Goal: Information Seeking & Learning: Compare options

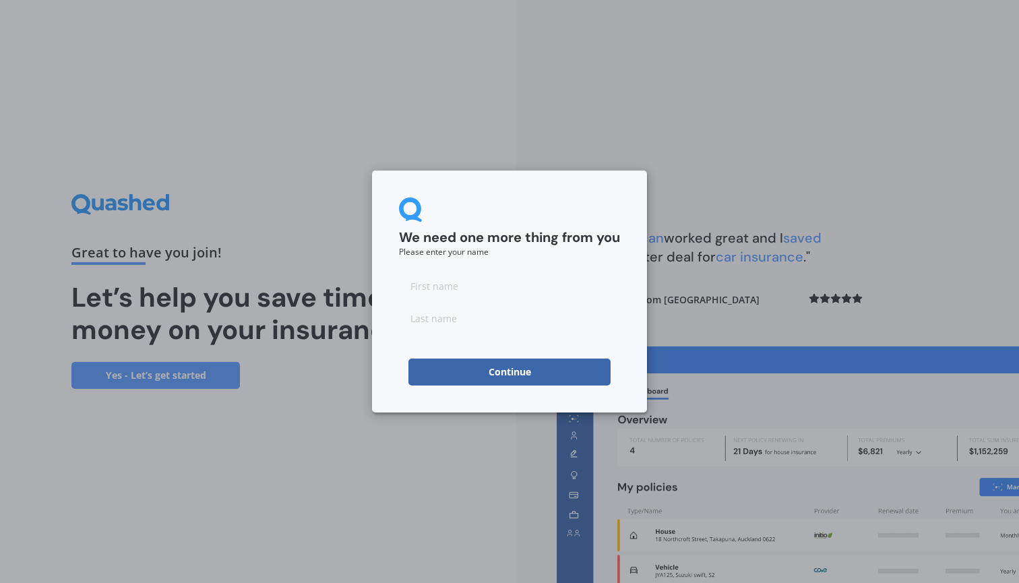
click at [587, 300] on div at bounding box center [509, 301] width 221 height 59
click at [586, 295] on input at bounding box center [509, 285] width 221 height 27
type input "[PERSON_NAME]"
click at [539, 360] on button "Continue" at bounding box center [509, 372] width 202 height 27
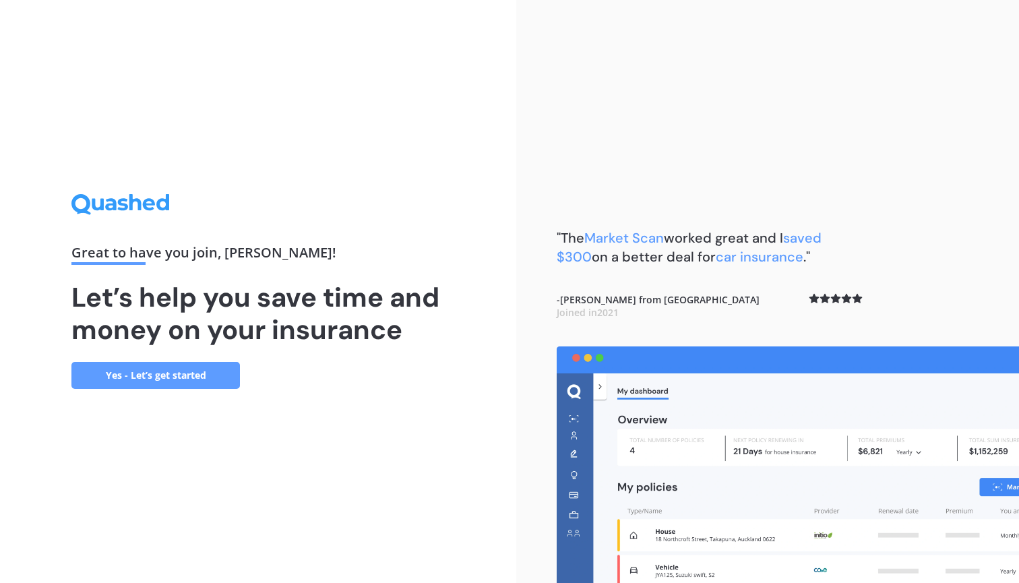
click at [241, 384] on div "Great to have you join , [PERSON_NAME] ! Let’s help you save time and money on …" at bounding box center [257, 291] width 373 height 194
click at [226, 382] on link "Yes - Let’s get started" at bounding box center [155, 375] width 168 height 27
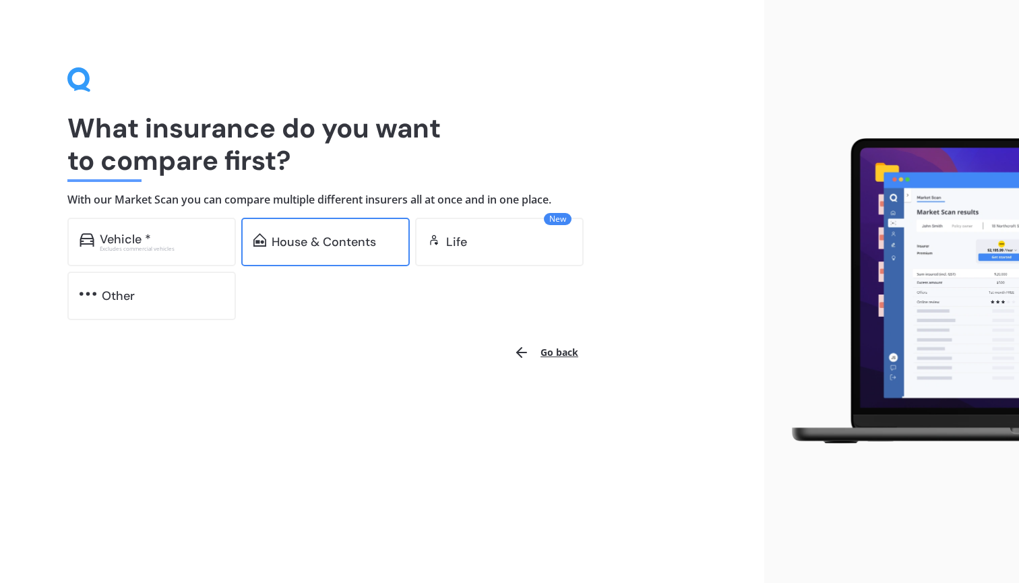
click at [268, 253] on div "House & Contents" at bounding box center [325, 242] width 168 height 49
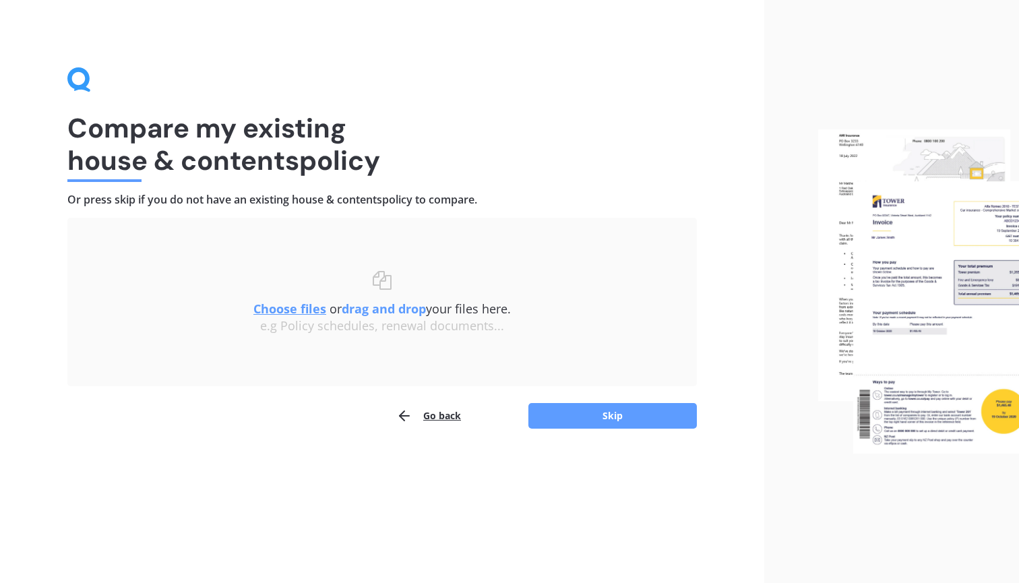
click at [301, 308] on u "Choose files" at bounding box center [289, 309] width 73 height 16
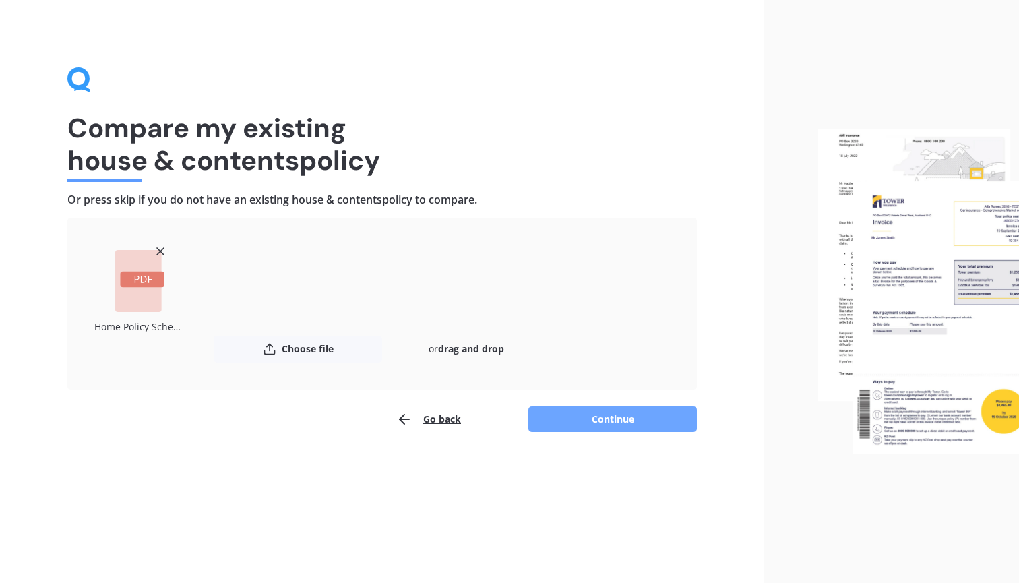
click at [663, 419] on button "Continue" at bounding box center [612, 419] width 168 height 26
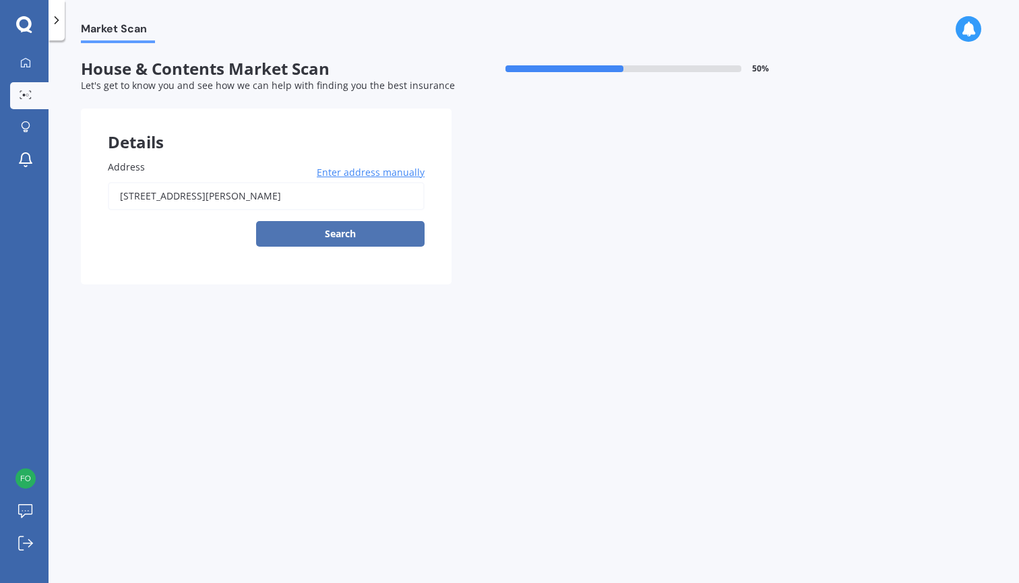
click at [412, 224] on button "Search" at bounding box center [340, 234] width 168 height 26
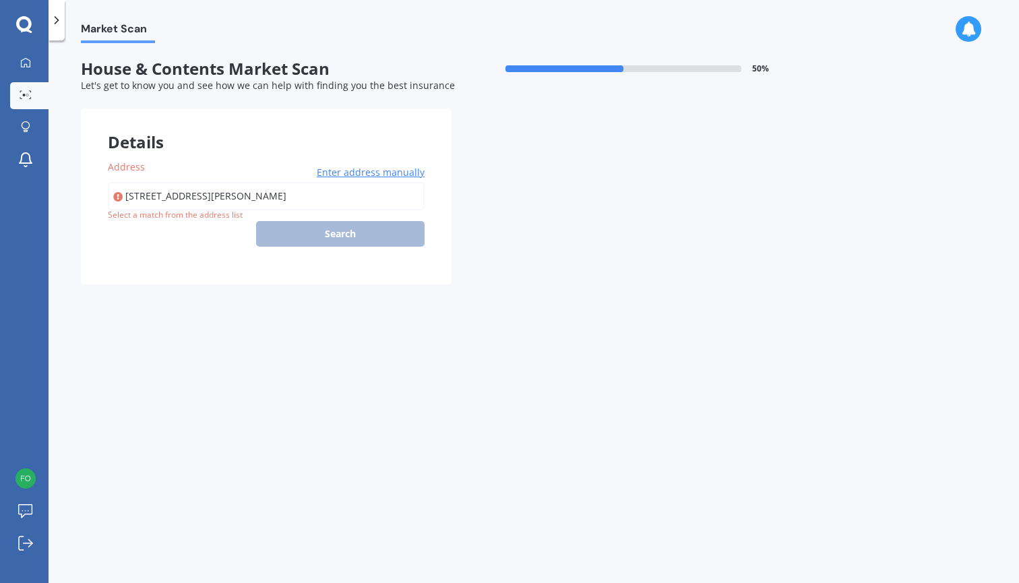
click at [355, 192] on input "[STREET_ADDRESS][PERSON_NAME]" at bounding box center [266, 196] width 317 height 28
type input "[STREET_ADDRESS][PERSON_NAME]"
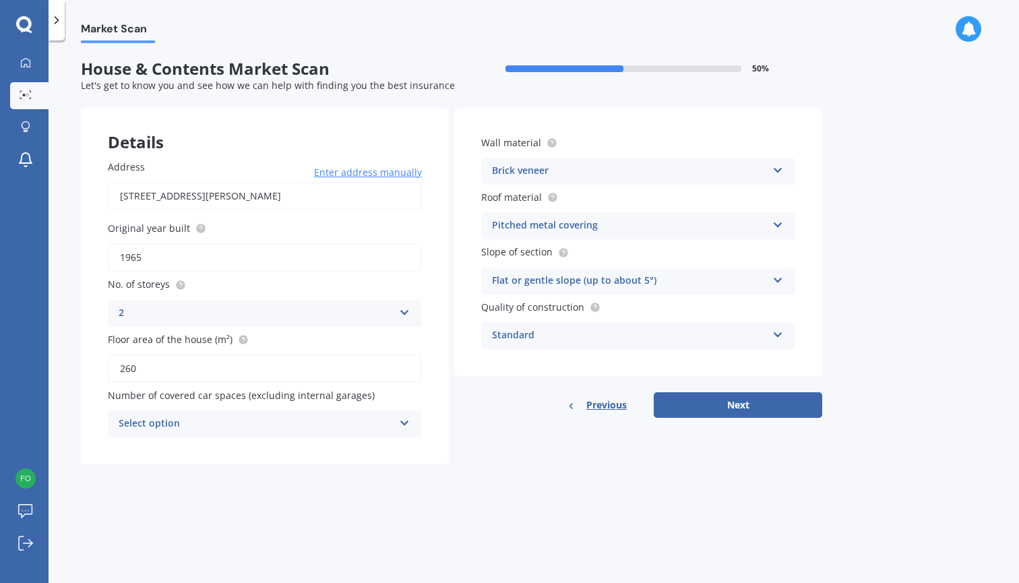
click at [285, 429] on div "Select option 0 1 2 3 4 5+" at bounding box center [265, 423] width 314 height 27
click at [271, 489] on div "2" at bounding box center [265, 499] width 313 height 24
click at [275, 427] on div "2" at bounding box center [256, 424] width 275 height 16
click at [271, 448] on div "0" at bounding box center [265, 450] width 313 height 24
click at [668, 402] on button "Next" at bounding box center [738, 405] width 168 height 26
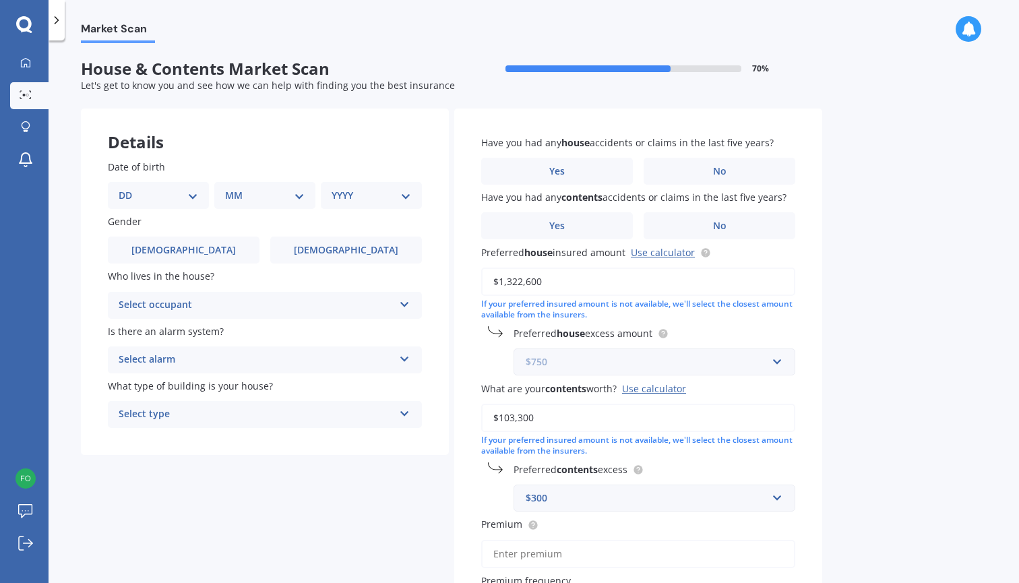
click at [554, 366] on input "text" at bounding box center [650, 362] width 270 height 26
click at [485, 353] on div "Preferred house excess amount $750 $300 $400 $500 $750 $1,000 $2,000 $2,500" at bounding box center [638, 350] width 314 height 49
click at [178, 177] on div "Date of birth DD 01 02 03 04 05 06 07 08 09 10 11 12 13 14 15 16 17 18 19 20 21…" at bounding box center [265, 184] width 314 height 49
select select "23"
select select "12"
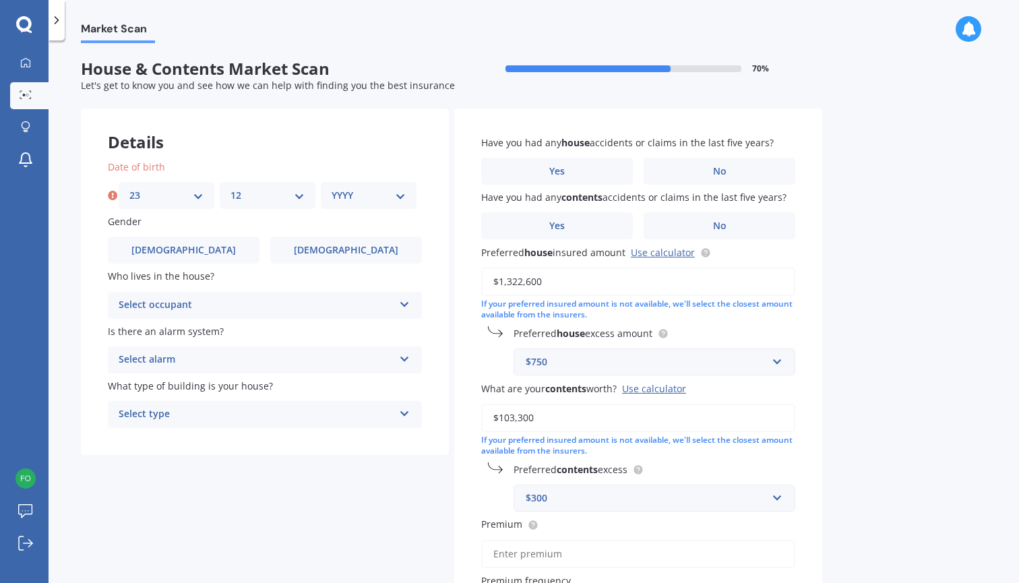
click at [369, 175] on div "Date of birth DD 01 02 03 04 05 06 07 08 09 10 11 12 13 14 15 16 17 18 19 20 21…" at bounding box center [265, 184] width 314 height 49
click at [369, 185] on div "YYYY 2009 2008 2007 2006 2005 2004 2003 2002 2001 2000 1999 1998 1997 1996 1995…" at bounding box center [369, 195] width 96 height 27
click at [369, 209] on div "Date of birth DD 01 02 03 04 05 06 07 08 09 10 11 12 13 14 15 16 17 18 19 20 21…" at bounding box center [265, 294] width 368 height 322
click at [369, 202] on div "YYYY 2009 2008 2007 2006 2005 2004 2003 2002 2001 2000 1999 1998 1997 1996 1995…" at bounding box center [369, 195] width 96 height 27
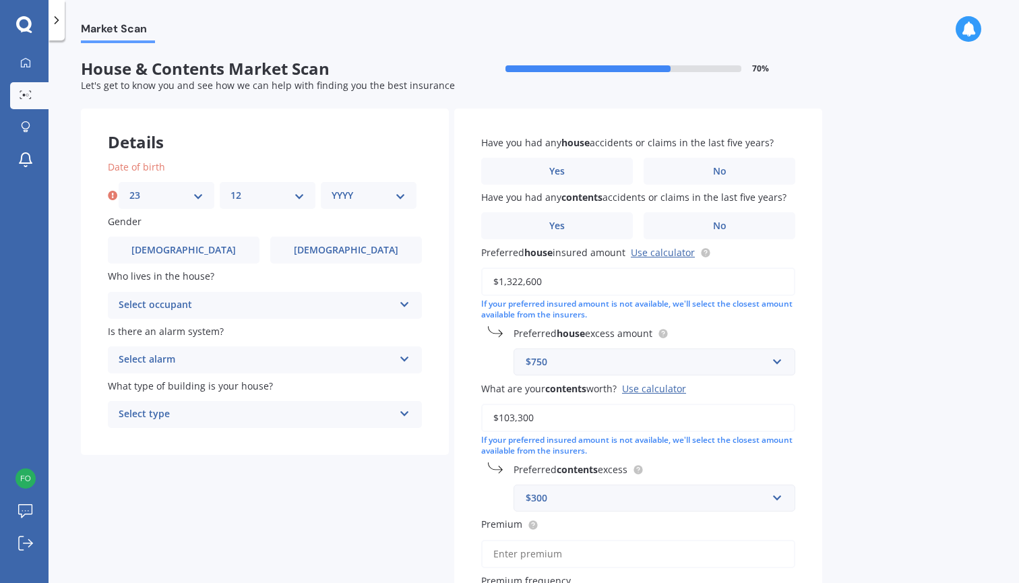
select select "2001"
click at [354, 255] on label "[DEMOGRAPHIC_DATA]" at bounding box center [346, 250] width 152 height 27
click at [0, 0] on input "[DEMOGRAPHIC_DATA]" at bounding box center [0, 0] width 0 height 0
click at [334, 309] on div "Select occupant" at bounding box center [256, 305] width 275 height 16
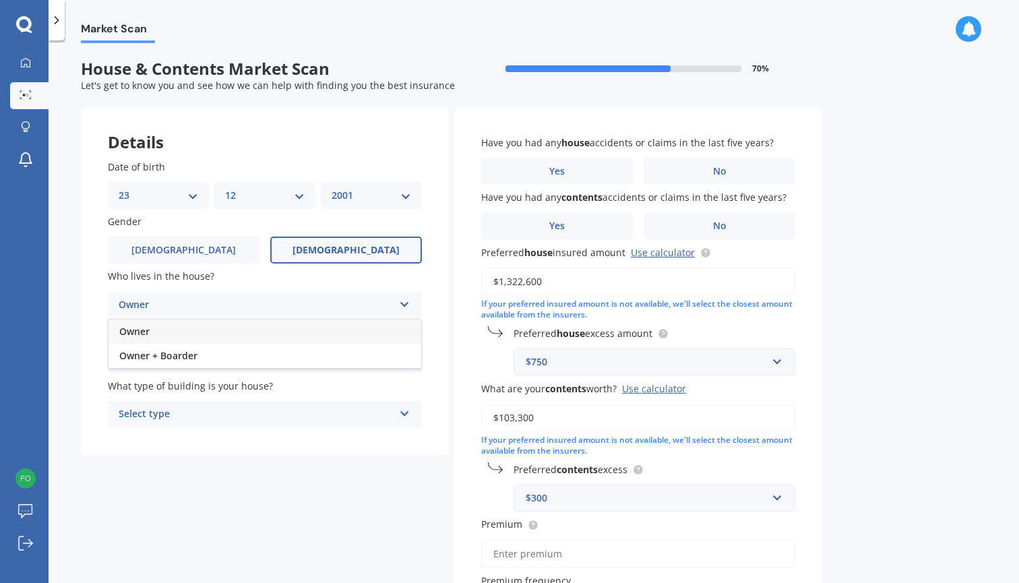
click at [314, 332] on div "Owner" at bounding box center [265, 331] width 313 height 24
click at [310, 356] on div "Select alarm" at bounding box center [256, 360] width 275 height 16
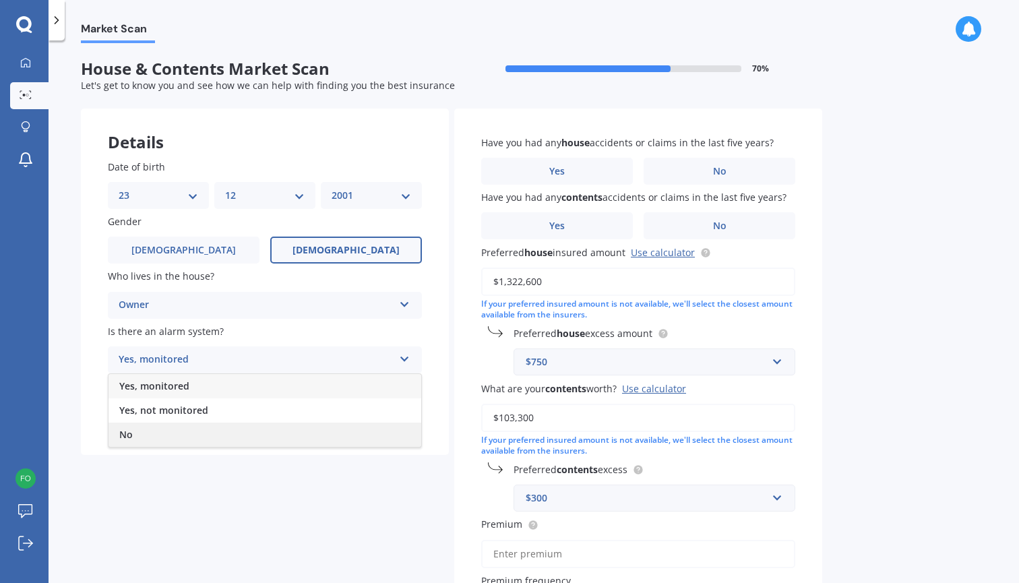
click at [273, 427] on div "No" at bounding box center [265, 435] width 313 height 24
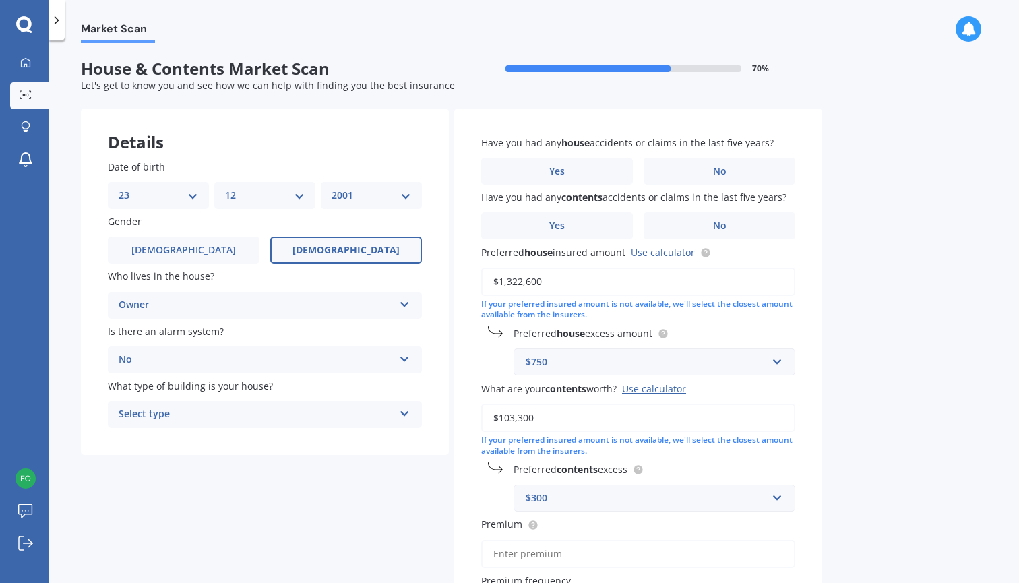
click at [273, 408] on div "Select type" at bounding box center [256, 414] width 275 height 16
click at [259, 441] on div "Freestanding" at bounding box center [265, 441] width 313 height 24
click at [671, 158] on label "No" at bounding box center [720, 171] width 152 height 27
click at [0, 0] on input "No" at bounding box center [0, 0] width 0 height 0
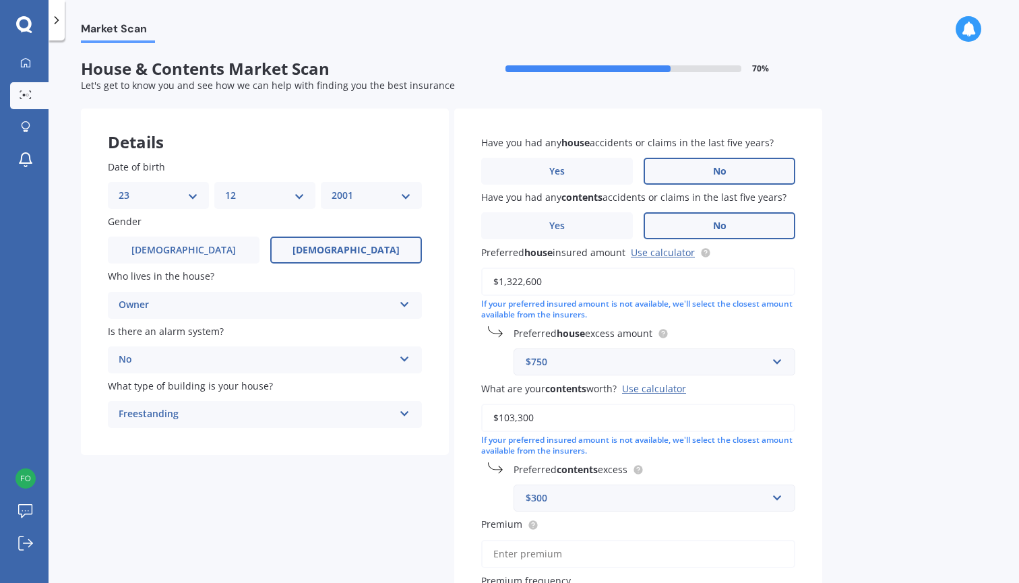
click at [652, 224] on label "No" at bounding box center [720, 225] width 152 height 27
click at [0, 0] on input "No" at bounding box center [0, 0] width 0 height 0
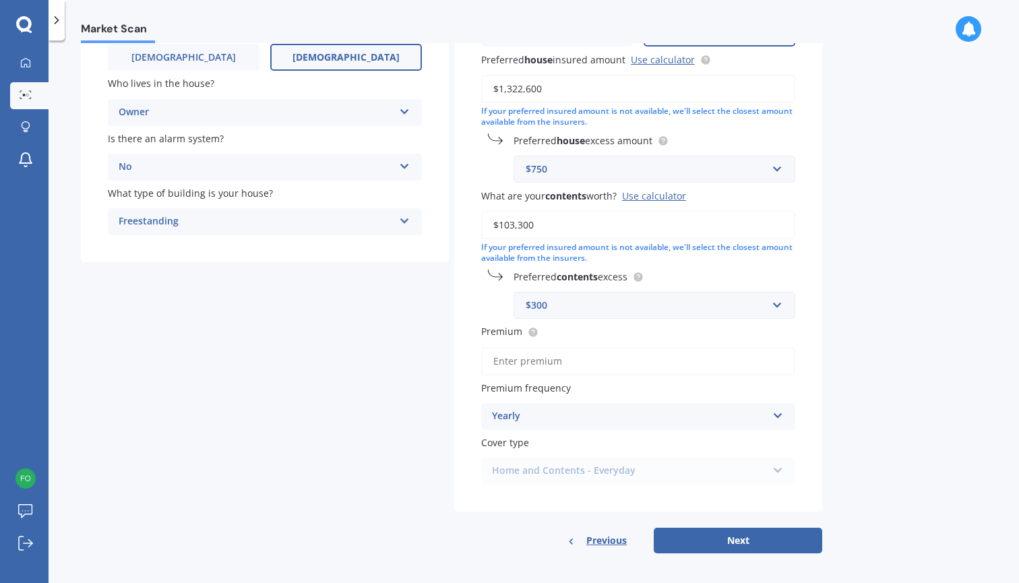
scroll to position [192, 0]
click at [604, 353] on input "Premium" at bounding box center [638, 362] width 314 height 28
click at [534, 409] on div "Yearly" at bounding box center [629, 417] width 275 height 16
click at [835, 4] on div "Market Scan" at bounding box center [534, 21] width 970 height 43
click at [516, 356] on input "Premium" at bounding box center [638, 362] width 314 height 28
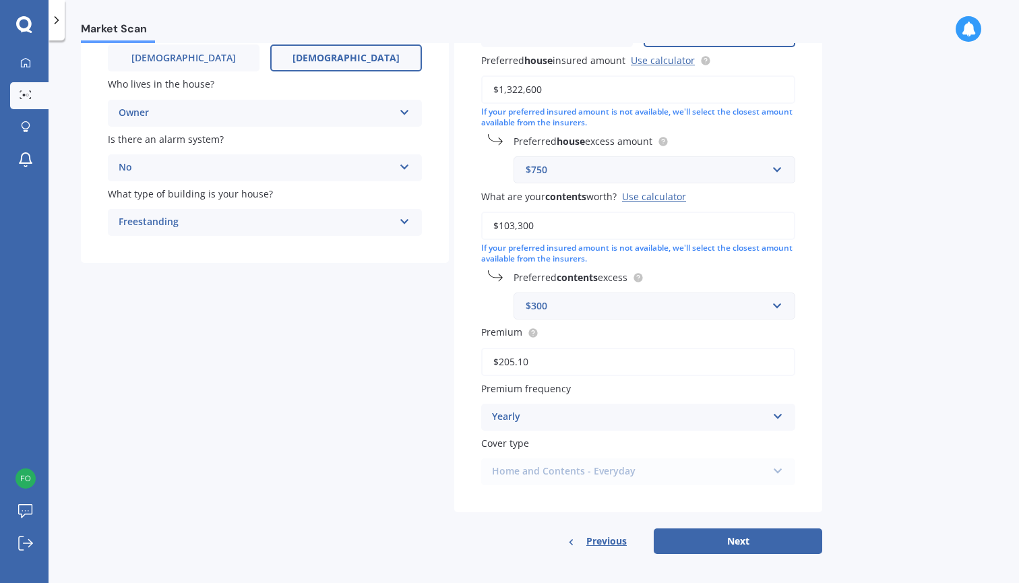
type input "$205.14"
click at [530, 419] on div "Yearly Yearly Six-Monthly Quarterly Monthly Fortnightly Weekly" at bounding box center [638, 417] width 314 height 27
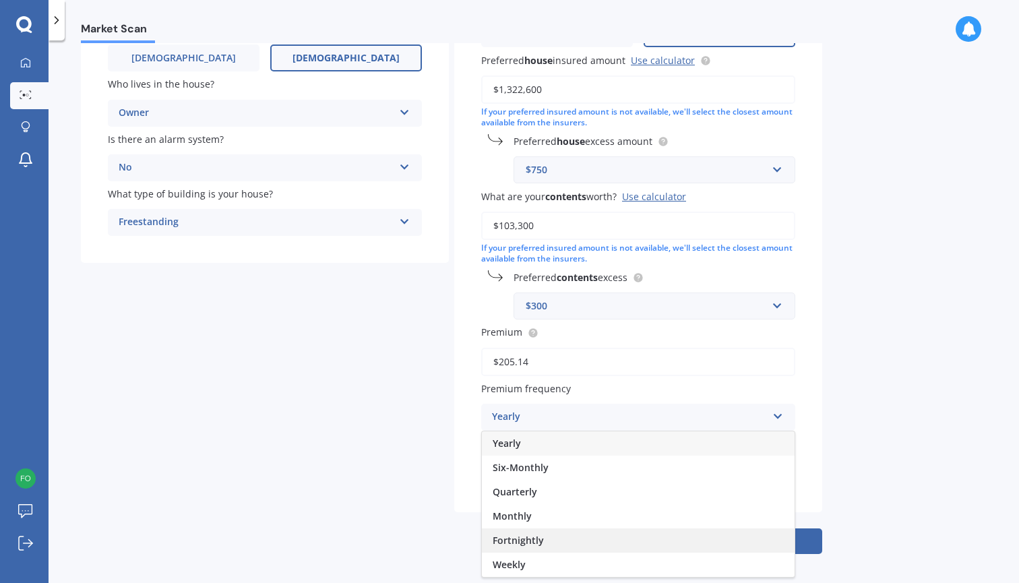
click at [518, 534] on span "Fortnightly" at bounding box center [518, 540] width 51 height 13
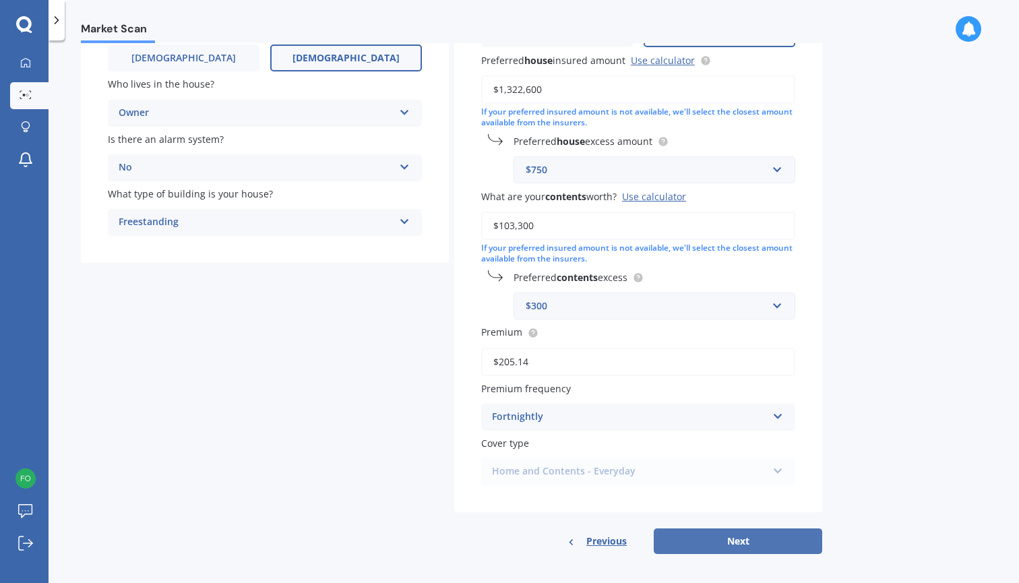
click at [687, 528] on button "Next" at bounding box center [738, 541] width 168 height 26
select select "23"
select select "12"
select select "2001"
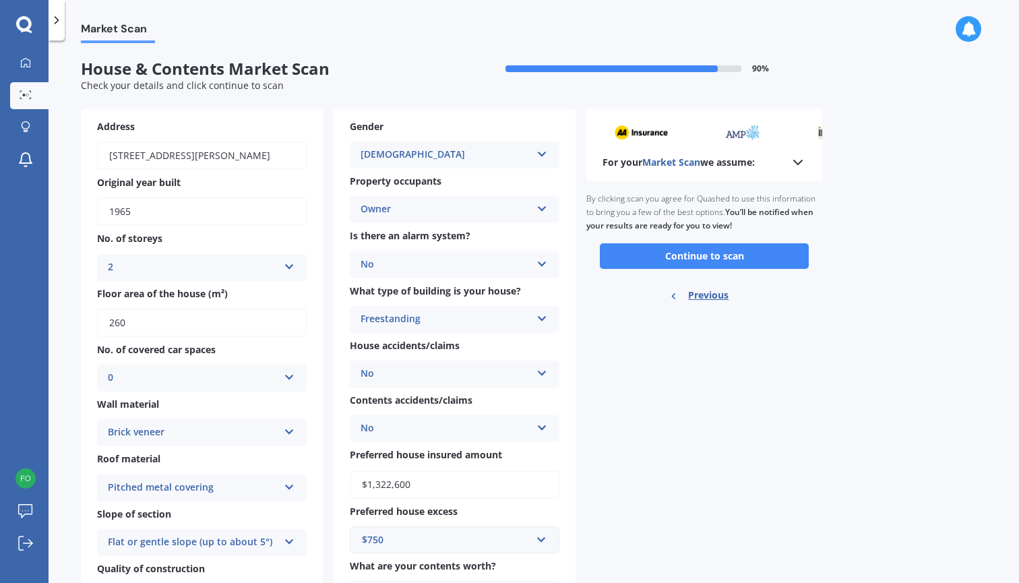
scroll to position [0, 0]
click at [636, 254] on button "Continue to scan" at bounding box center [704, 256] width 209 height 26
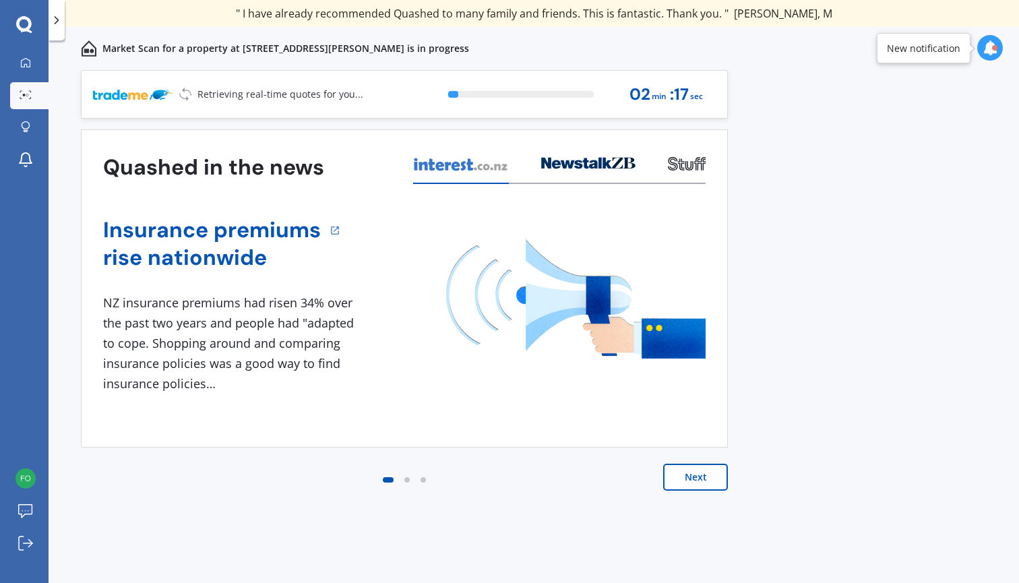
click at [720, 473] on button "Next" at bounding box center [695, 477] width 65 height 27
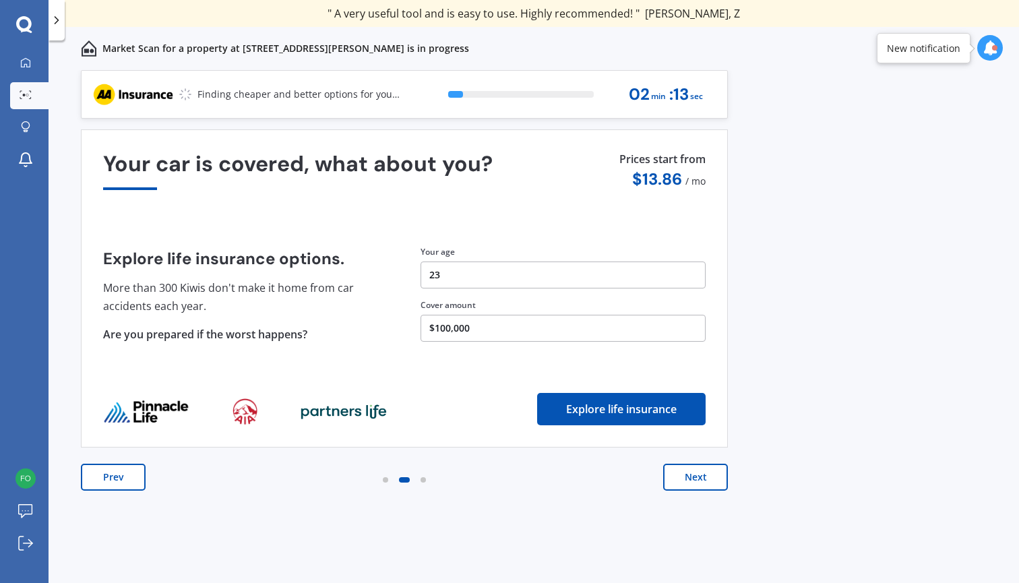
click at [720, 473] on button "Next" at bounding box center [695, 477] width 65 height 27
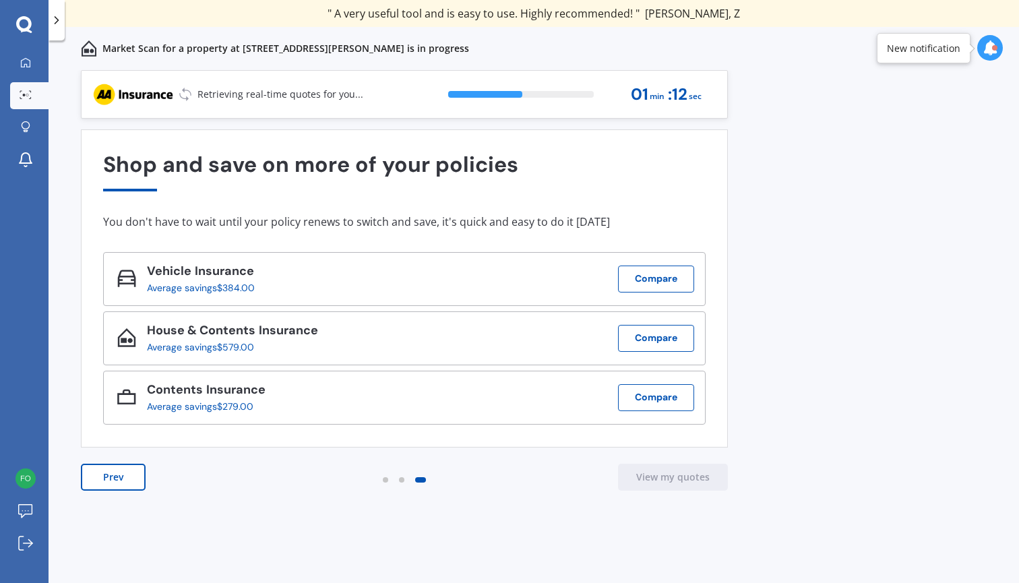
click at [881, 121] on div "Previous 60,000+ Kiwis have signed up to shop and save on insurance with us " H…" at bounding box center [534, 341] width 970 height 543
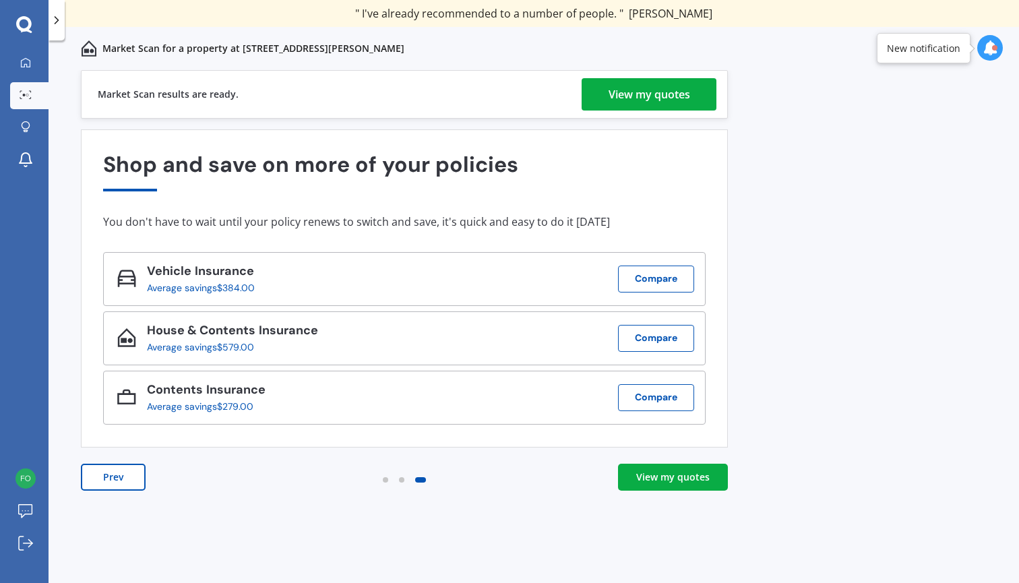
click at [698, 100] on link "View my quotes" at bounding box center [649, 94] width 135 height 32
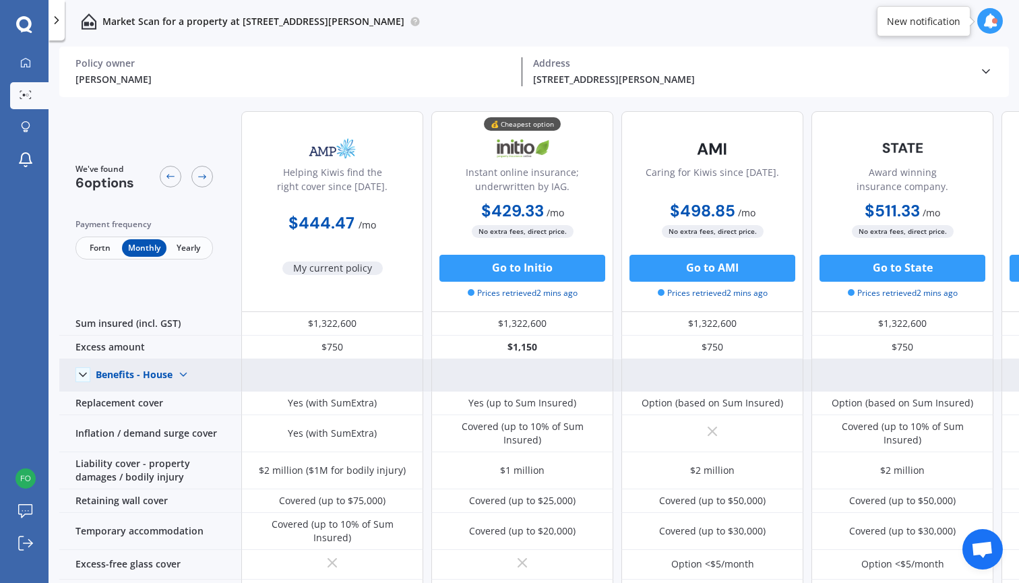
click at [189, 376] on img at bounding box center [184, 375] width 22 height 22
click at [176, 380] on img at bounding box center [184, 375] width 22 height 22
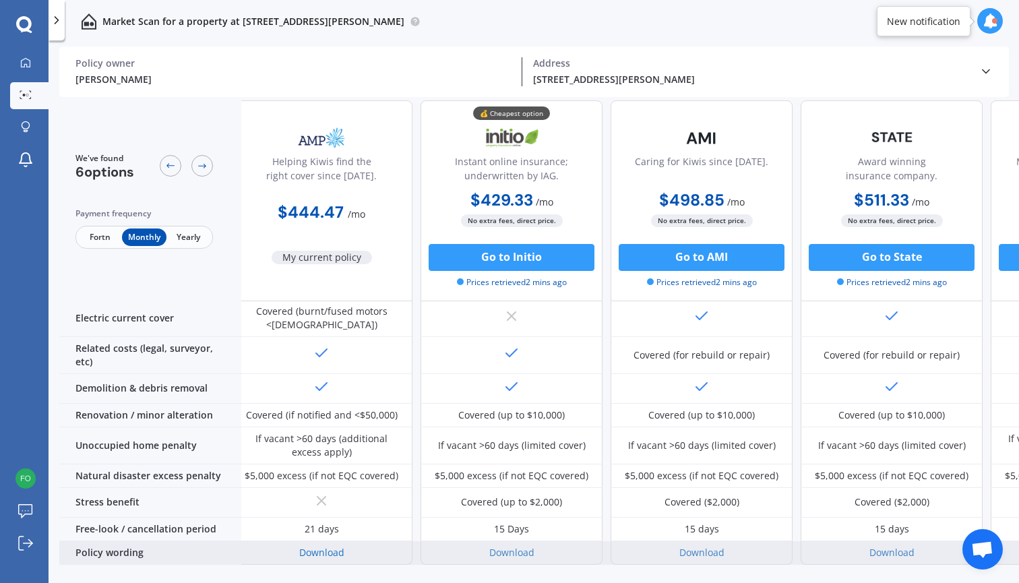
scroll to position [514, 11]
click at [306, 547] on link "Download" at bounding box center [321, 553] width 45 height 13
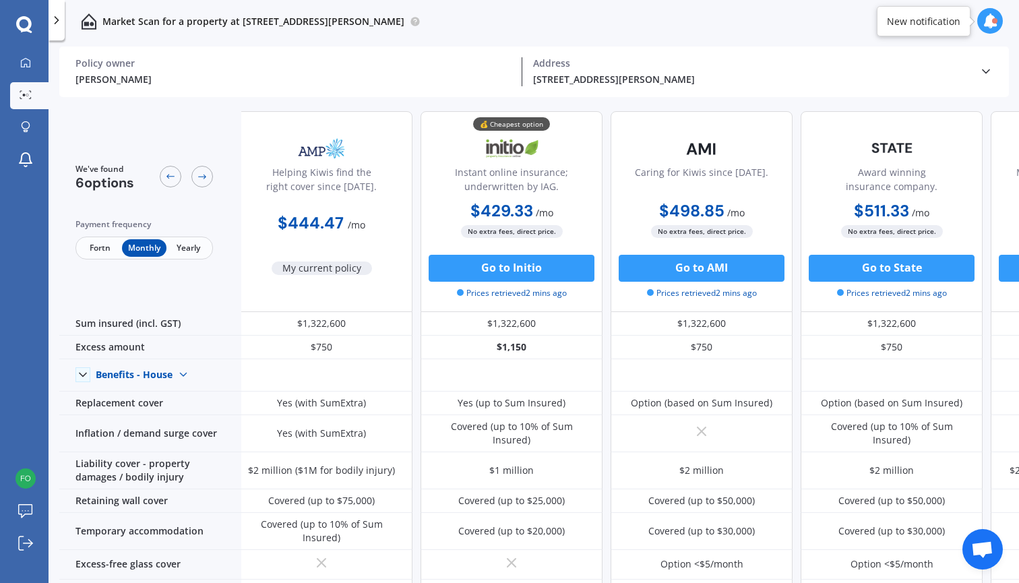
scroll to position [0, 0]
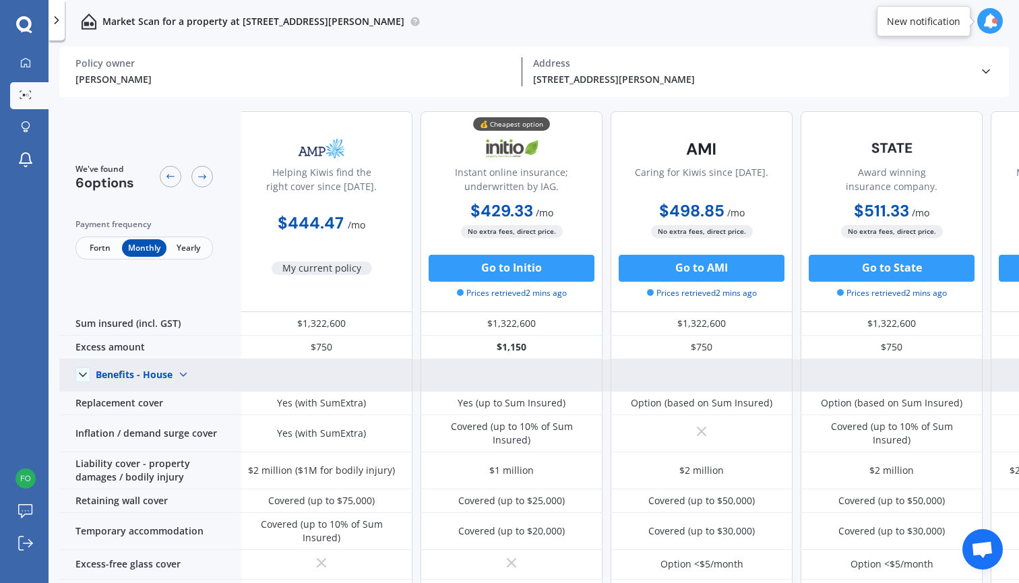
click at [180, 372] on img at bounding box center [184, 375] width 22 height 22
click at [177, 373] on img at bounding box center [184, 375] width 22 height 22
click at [173, 422] on span "Benefits - Contents" at bounding box center [150, 422] width 86 height 13
